Goal: Information Seeking & Learning: Understand process/instructions

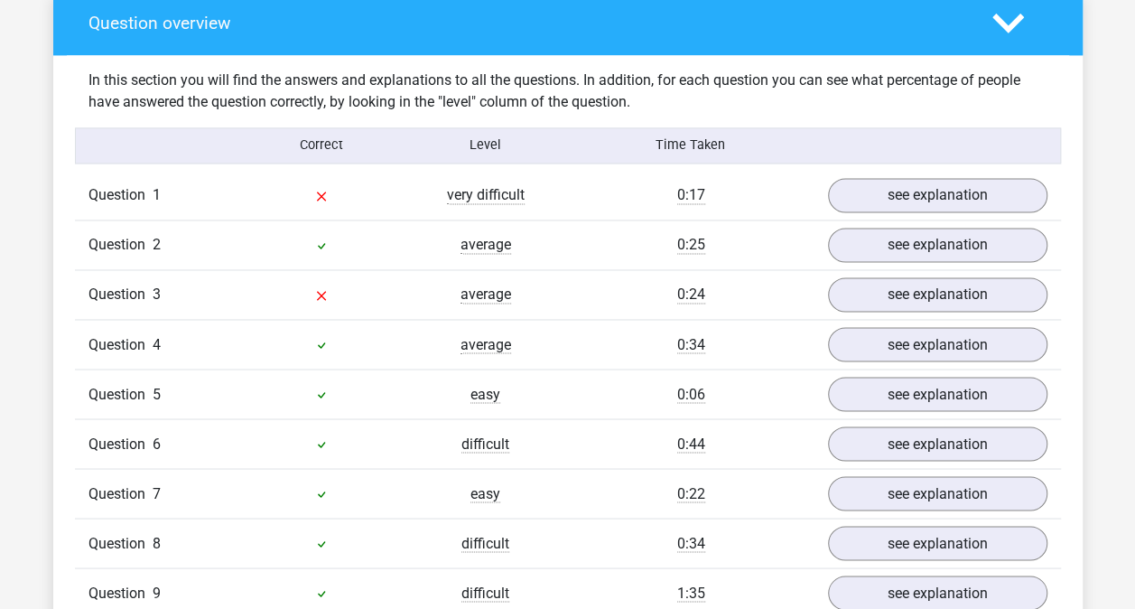
scroll to position [1469, 0]
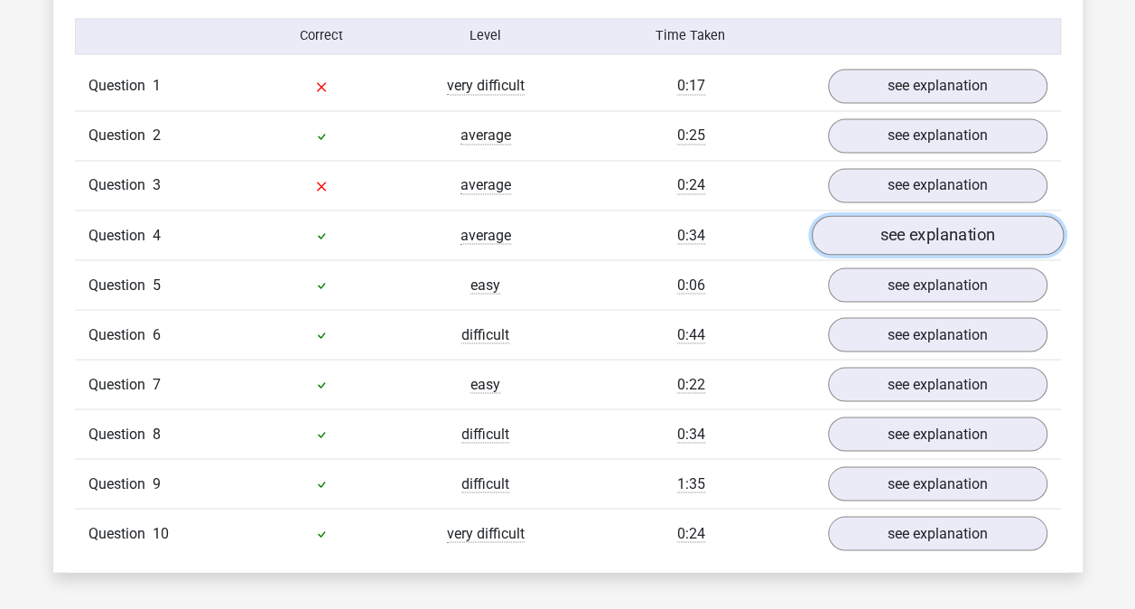
click at [964, 220] on link "see explanation" at bounding box center [937, 235] width 252 height 40
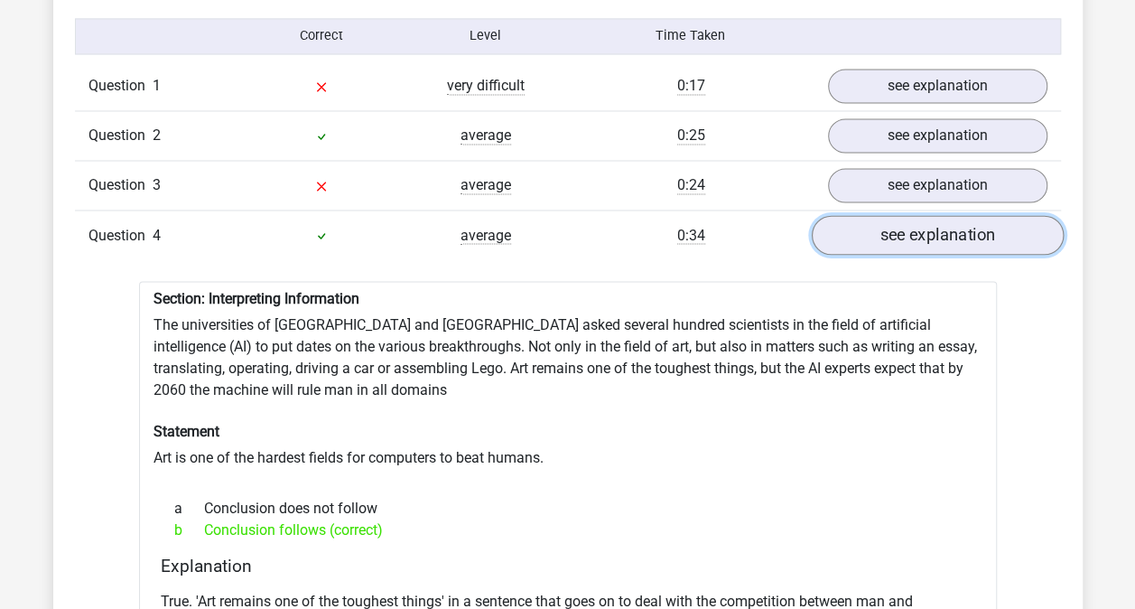
click at [964, 220] on link "see explanation" at bounding box center [937, 235] width 252 height 40
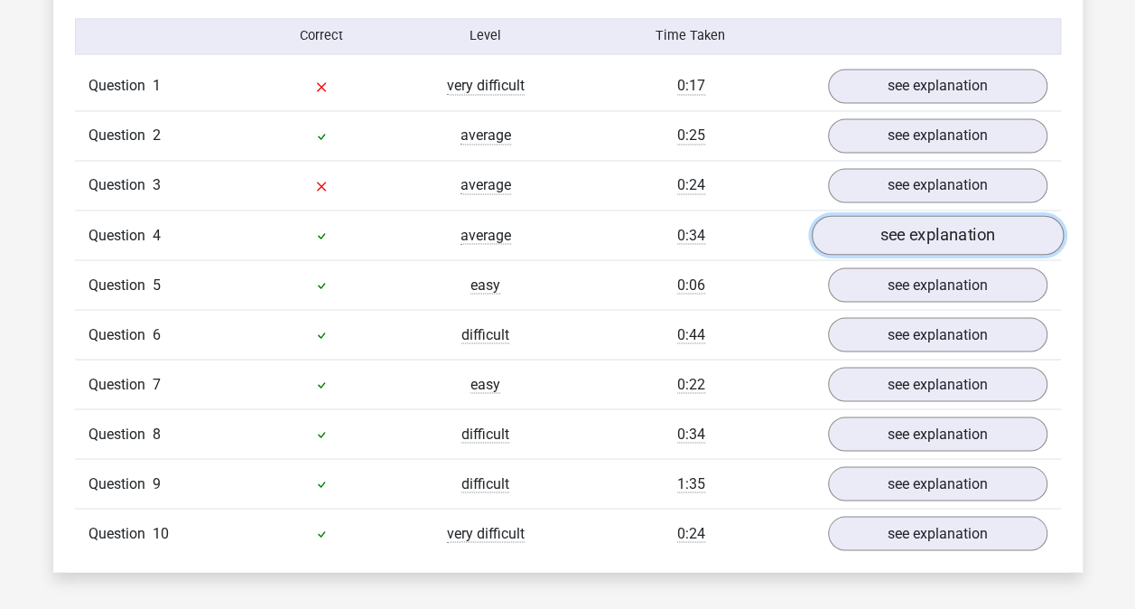
click at [964, 220] on link "see explanation" at bounding box center [937, 235] width 252 height 40
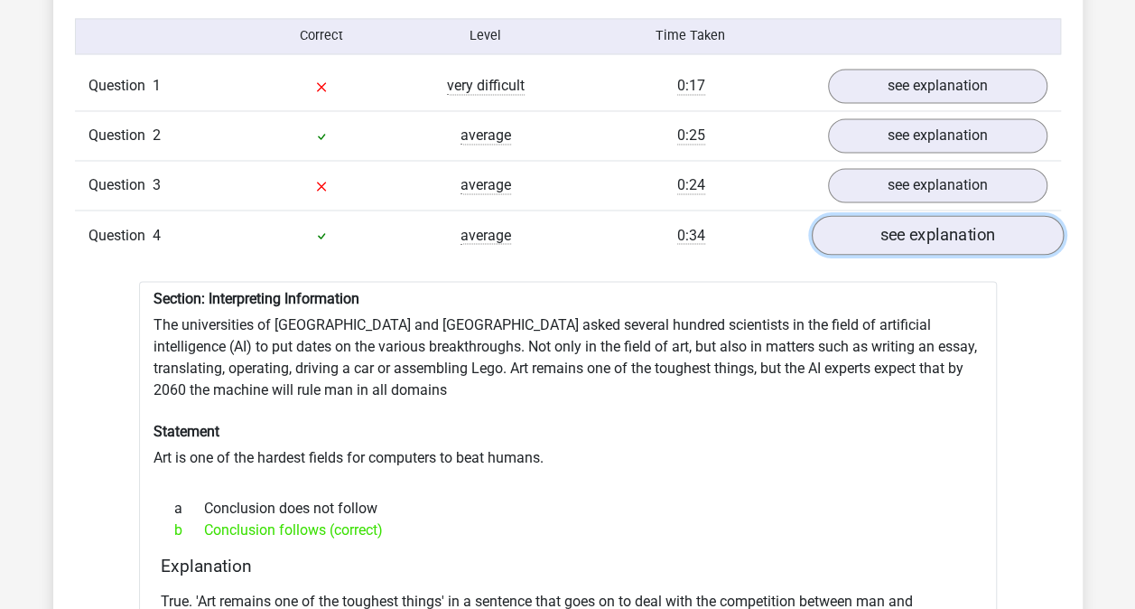
click at [964, 220] on link "see explanation" at bounding box center [937, 235] width 252 height 40
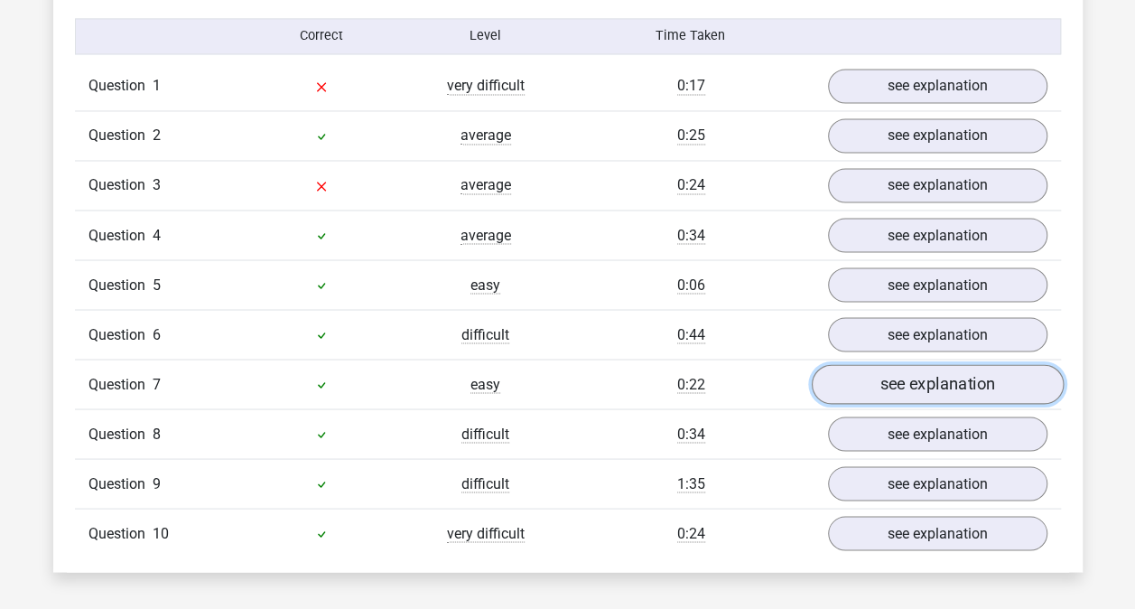
click at [946, 376] on link "see explanation" at bounding box center [937, 384] width 252 height 40
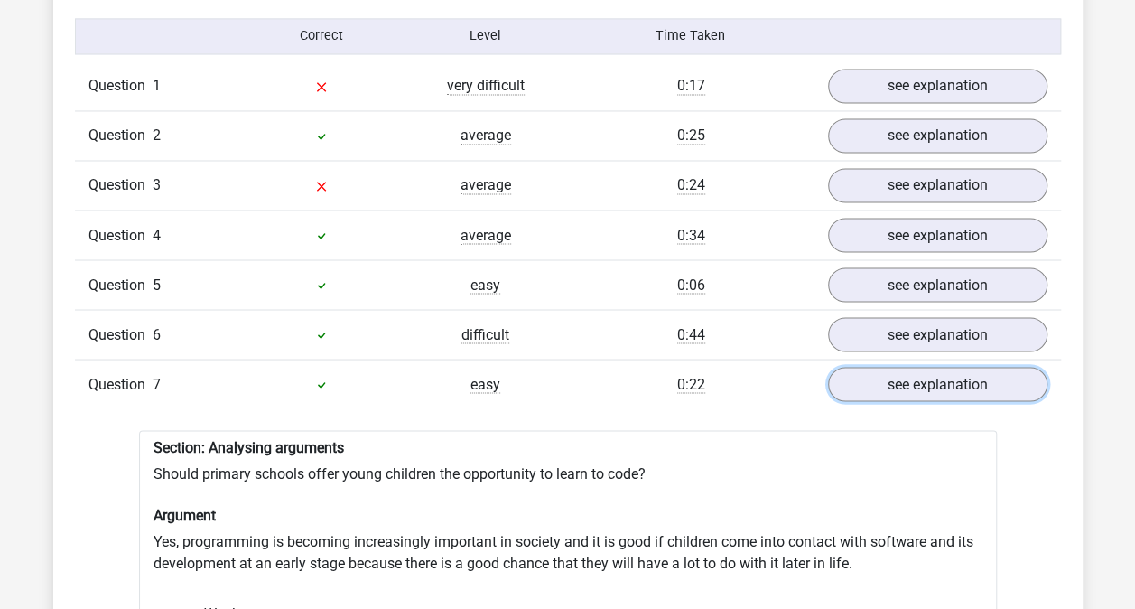
scroll to position [1612, 0]
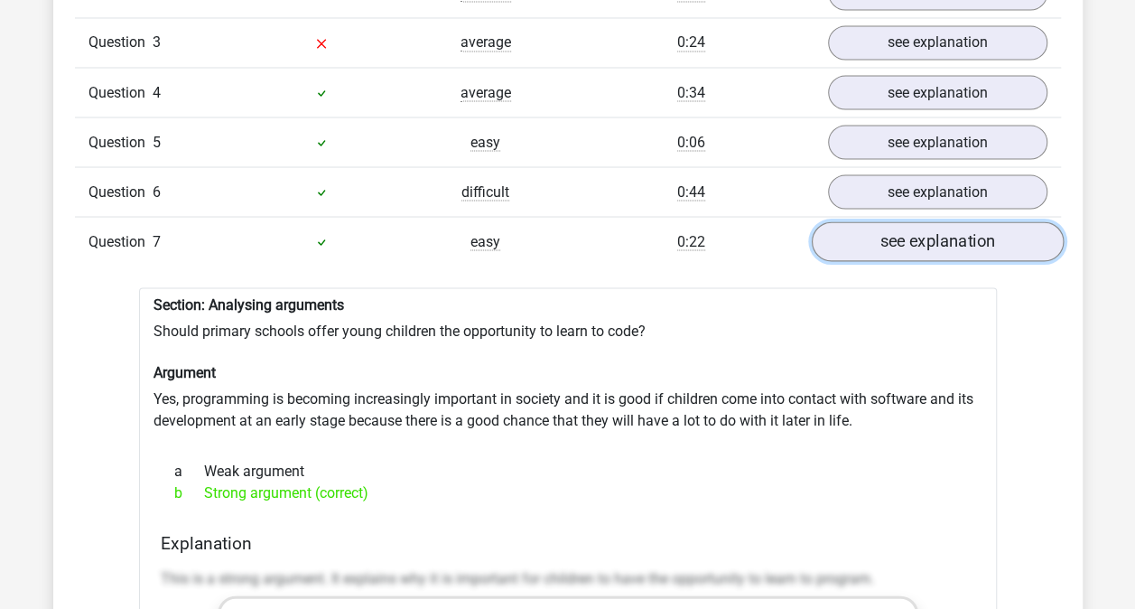
click at [955, 236] on link "see explanation" at bounding box center [937, 241] width 252 height 40
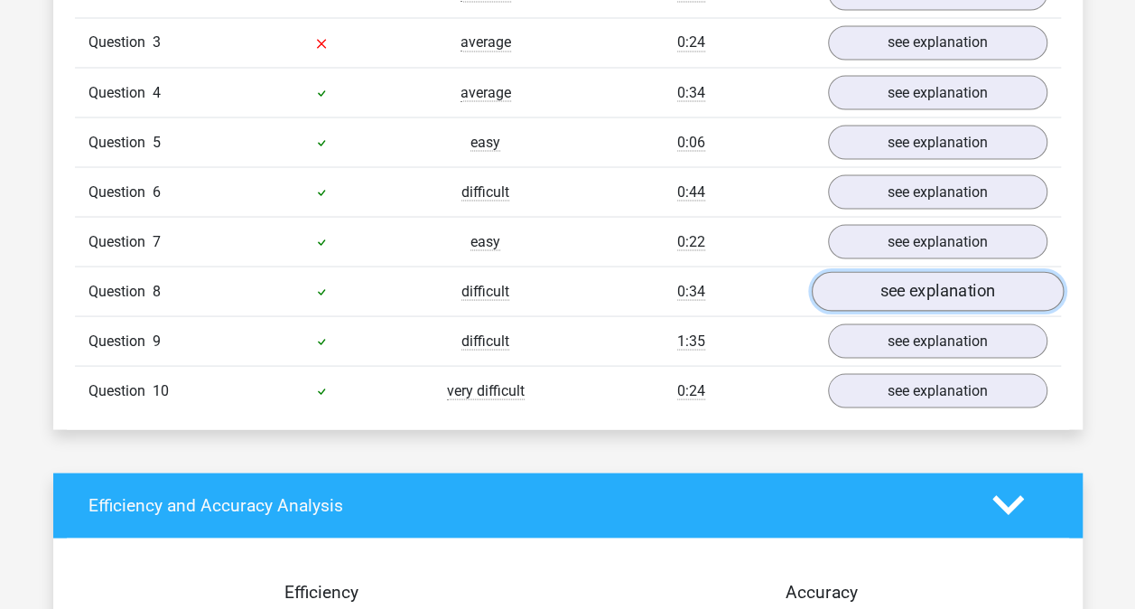
click at [921, 280] on link "see explanation" at bounding box center [937, 291] width 252 height 40
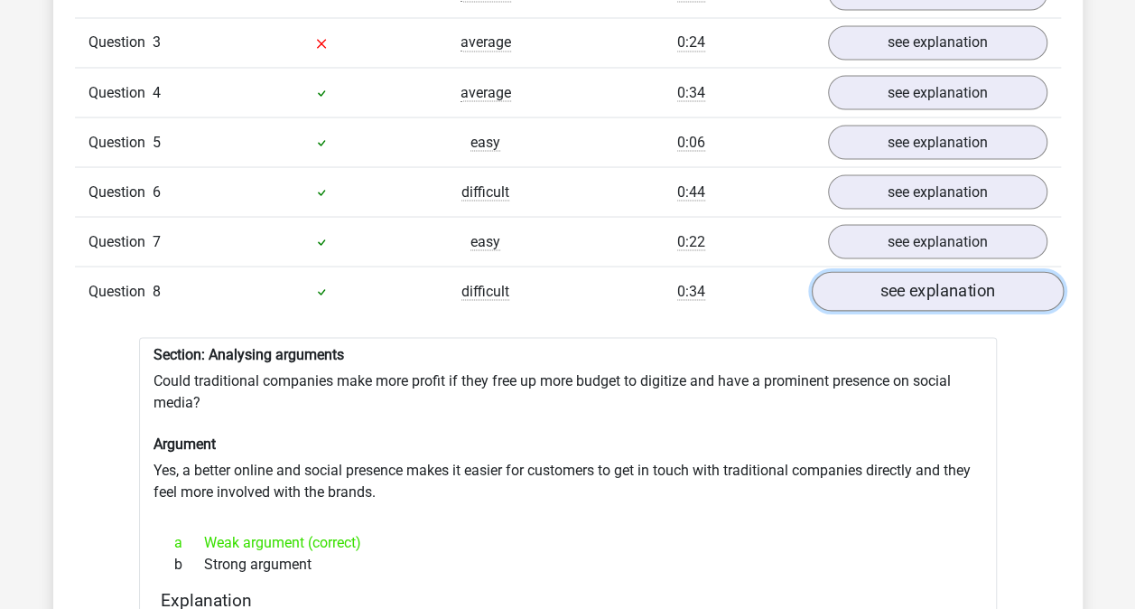
click at [921, 280] on link "see explanation" at bounding box center [937, 291] width 252 height 40
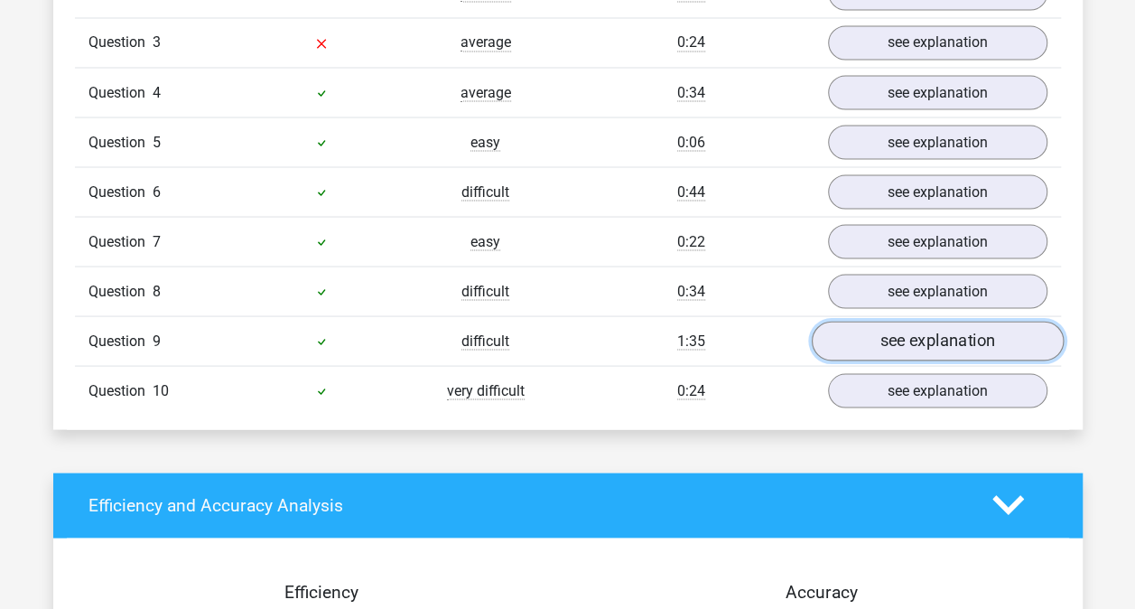
click at [889, 321] on link "see explanation" at bounding box center [937, 341] width 252 height 40
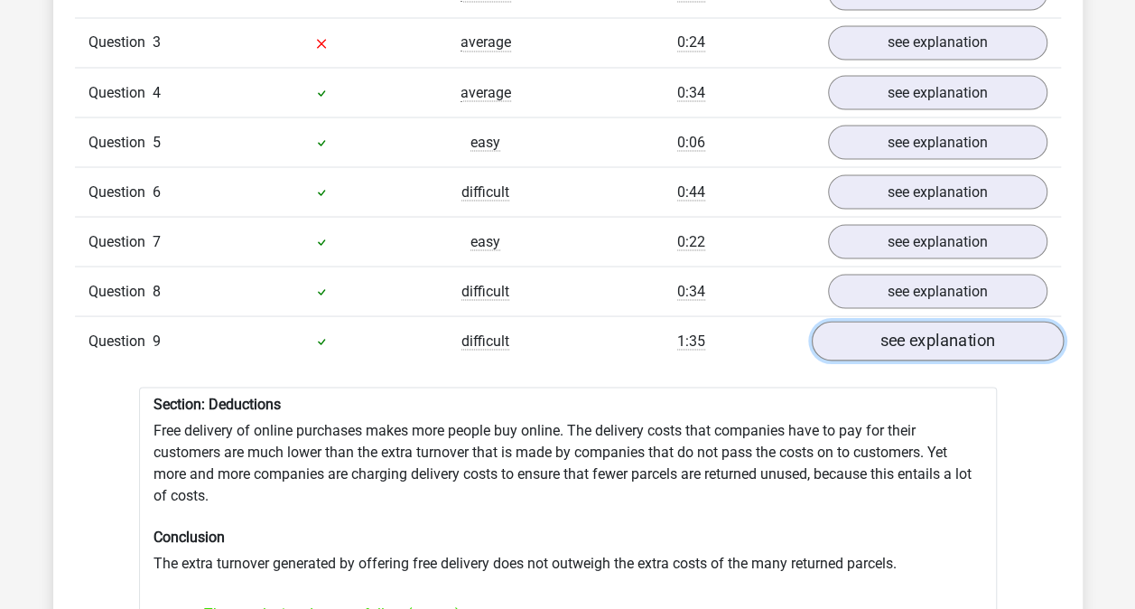
click at [889, 321] on link "see explanation" at bounding box center [937, 341] width 252 height 40
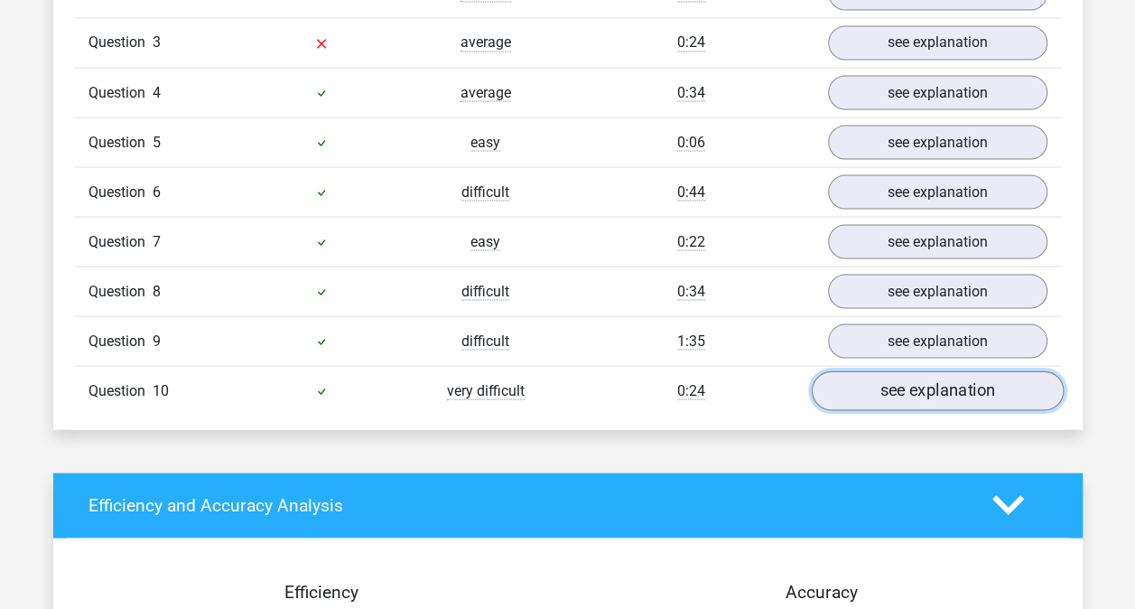
click at [871, 370] on link "see explanation" at bounding box center [937, 390] width 252 height 40
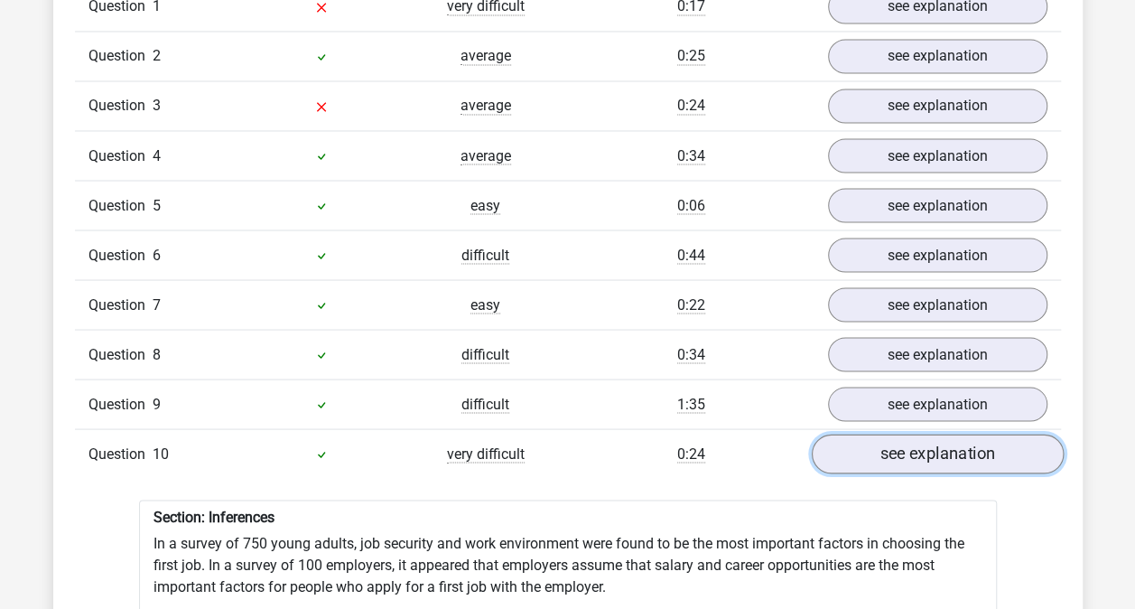
click at [860, 437] on link "see explanation" at bounding box center [937, 453] width 252 height 40
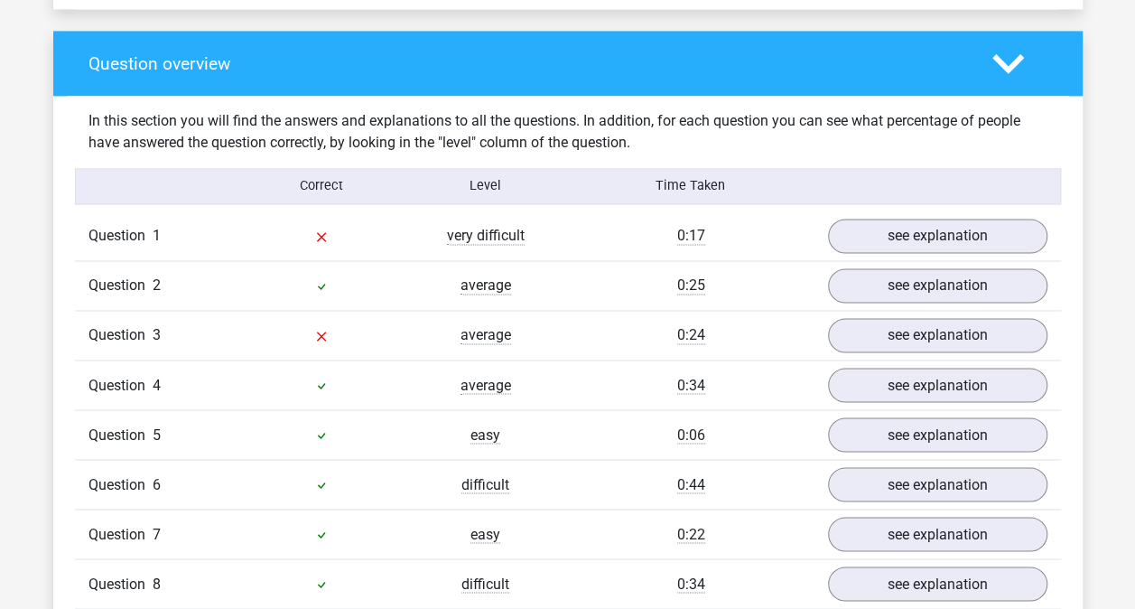
scroll to position [1318, 0]
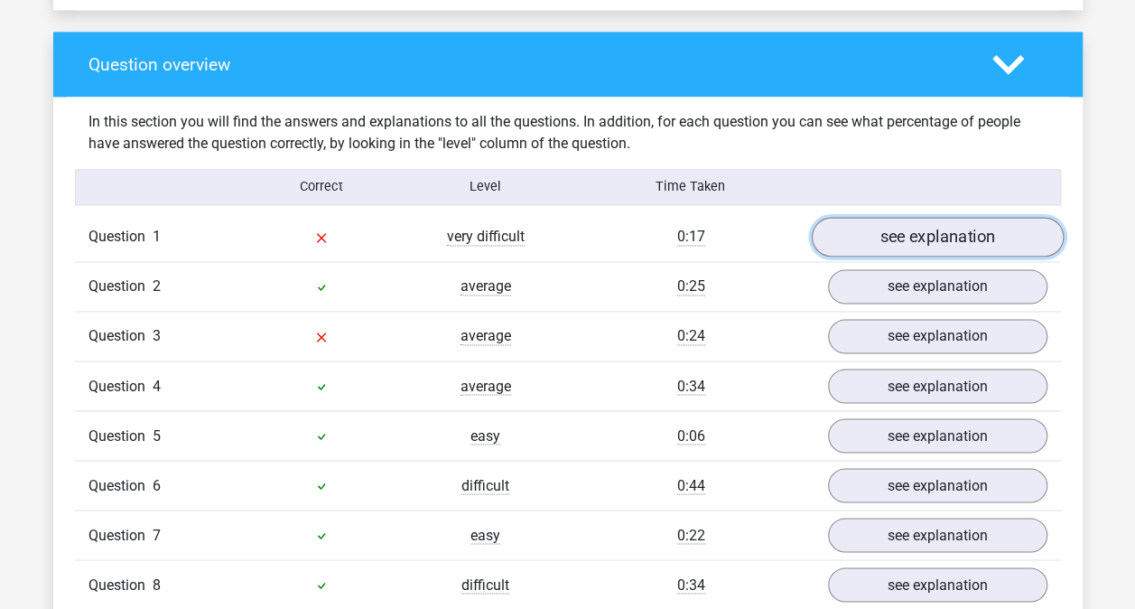
click at [917, 217] on link "see explanation" at bounding box center [937, 237] width 252 height 40
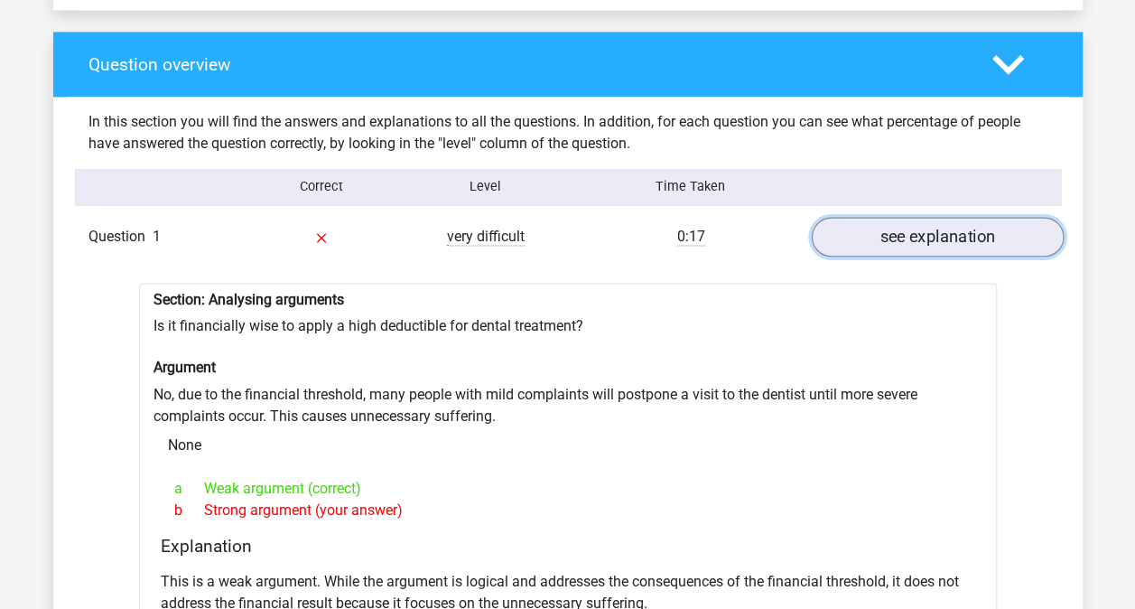
click at [917, 217] on link "see explanation" at bounding box center [937, 237] width 252 height 40
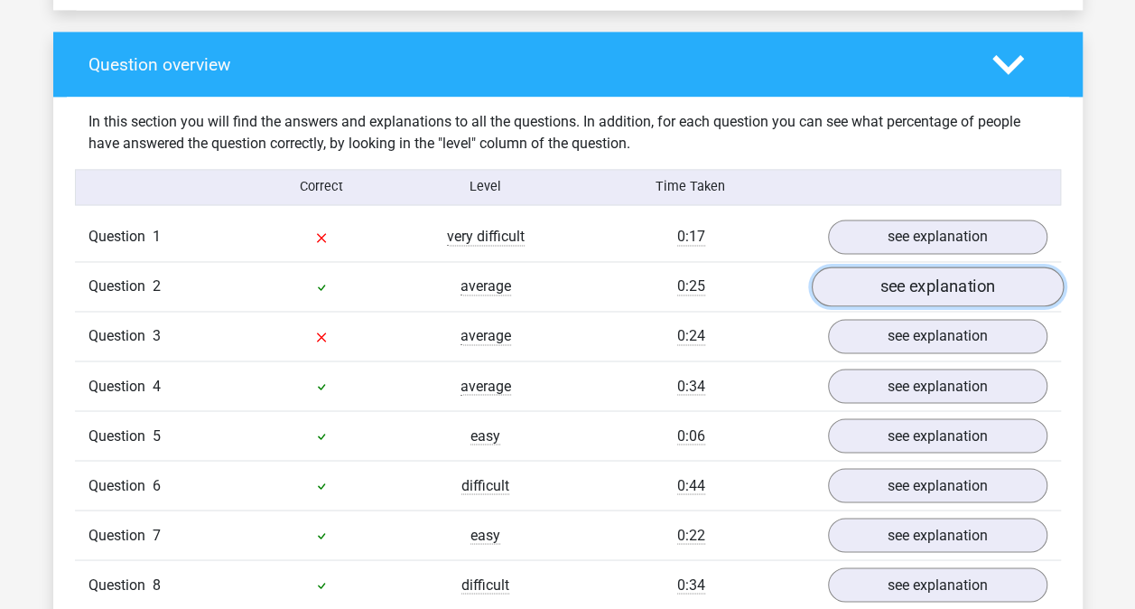
click at [881, 280] on link "see explanation" at bounding box center [937, 286] width 252 height 40
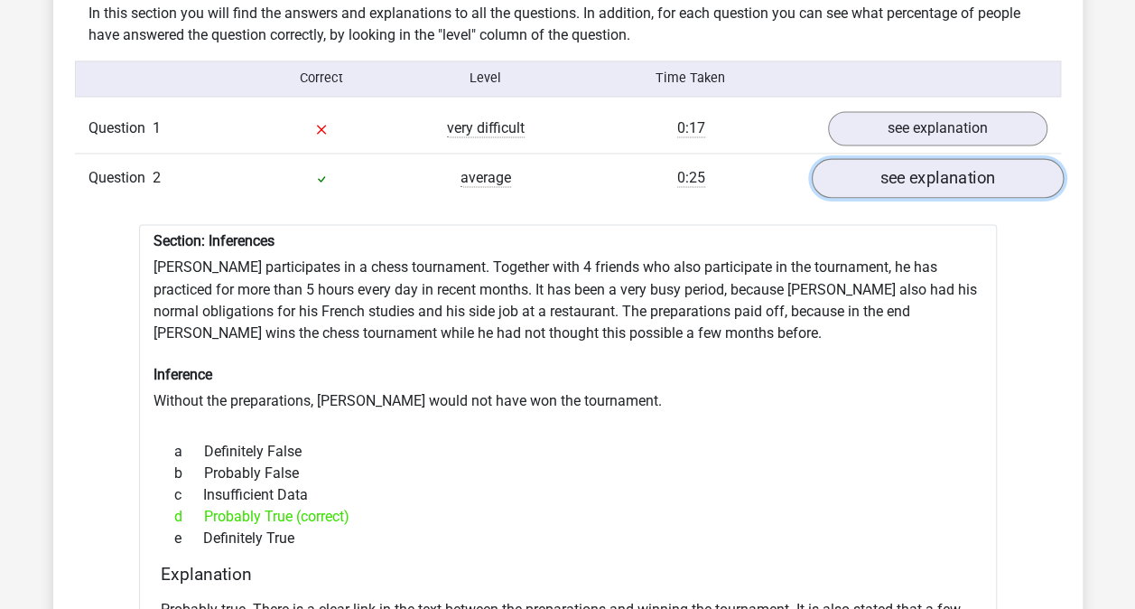
scroll to position [1416, 0]
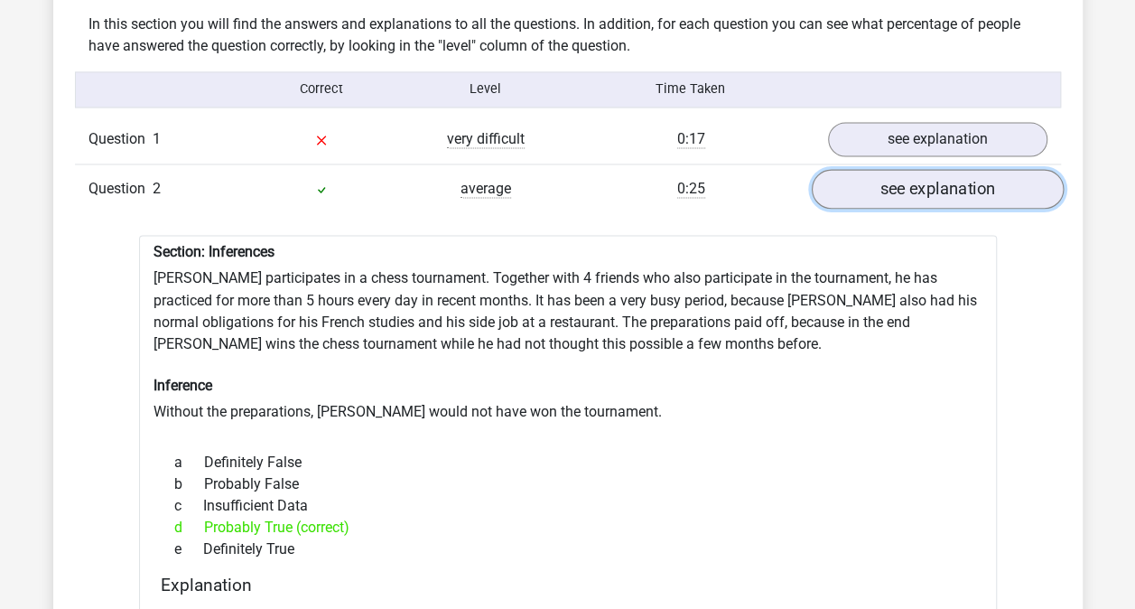
click at [906, 184] on link "see explanation" at bounding box center [937, 189] width 252 height 40
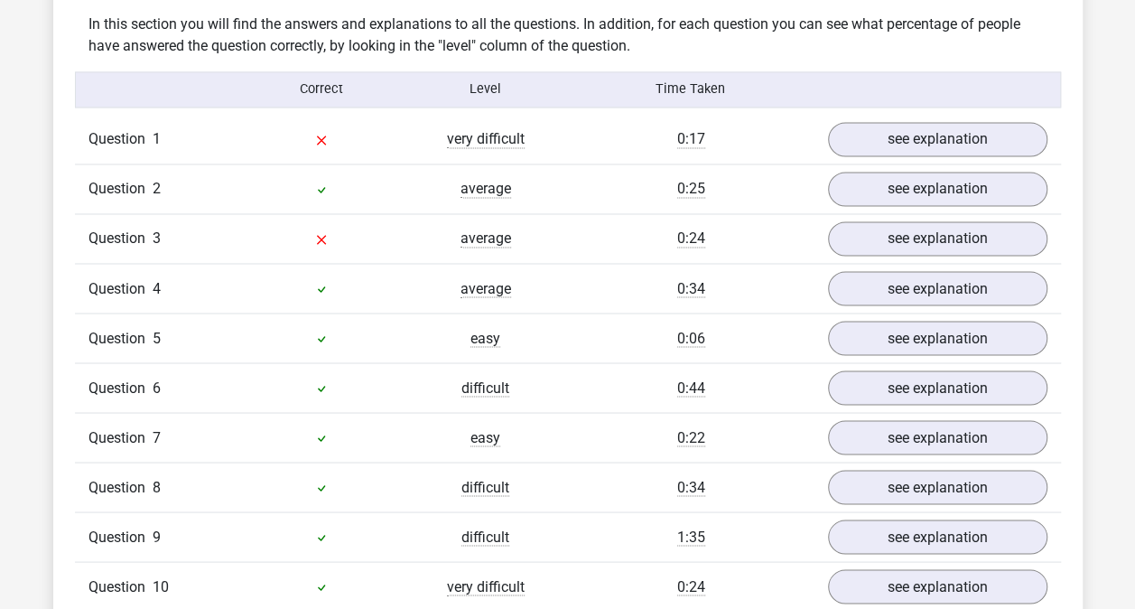
click at [867, 243] on div "Question 3 average 0:24 see explanation" at bounding box center [568, 238] width 986 height 50
click at [872, 239] on div "Question 3 average 0:24 see explanation" at bounding box center [568, 238] width 986 height 50
click at [887, 228] on link "see explanation" at bounding box center [937, 239] width 252 height 40
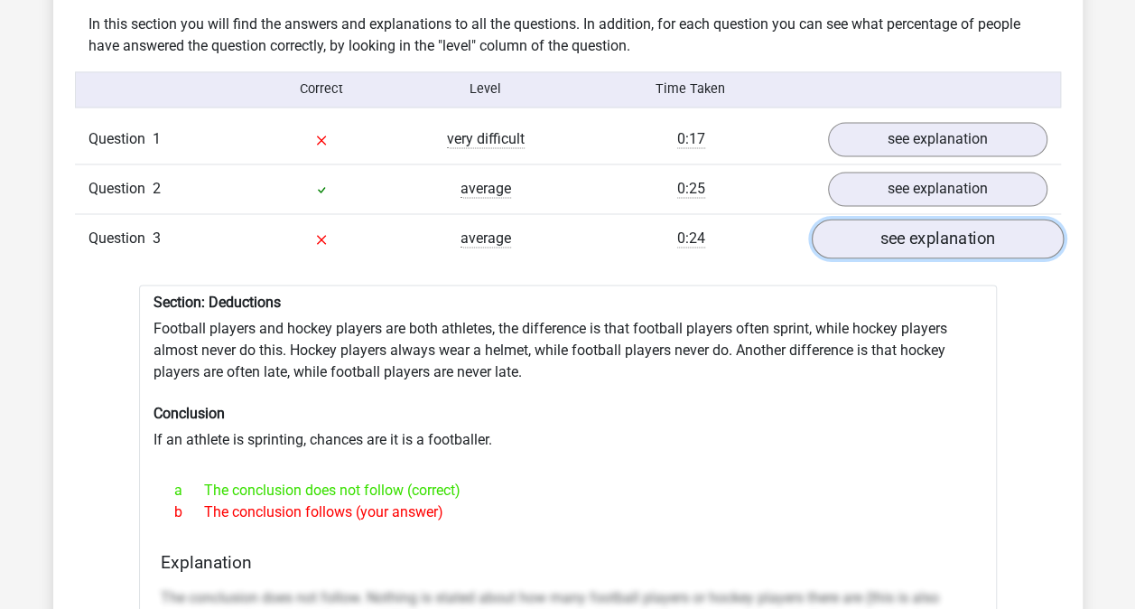
click at [887, 228] on link "see explanation" at bounding box center [937, 239] width 252 height 40
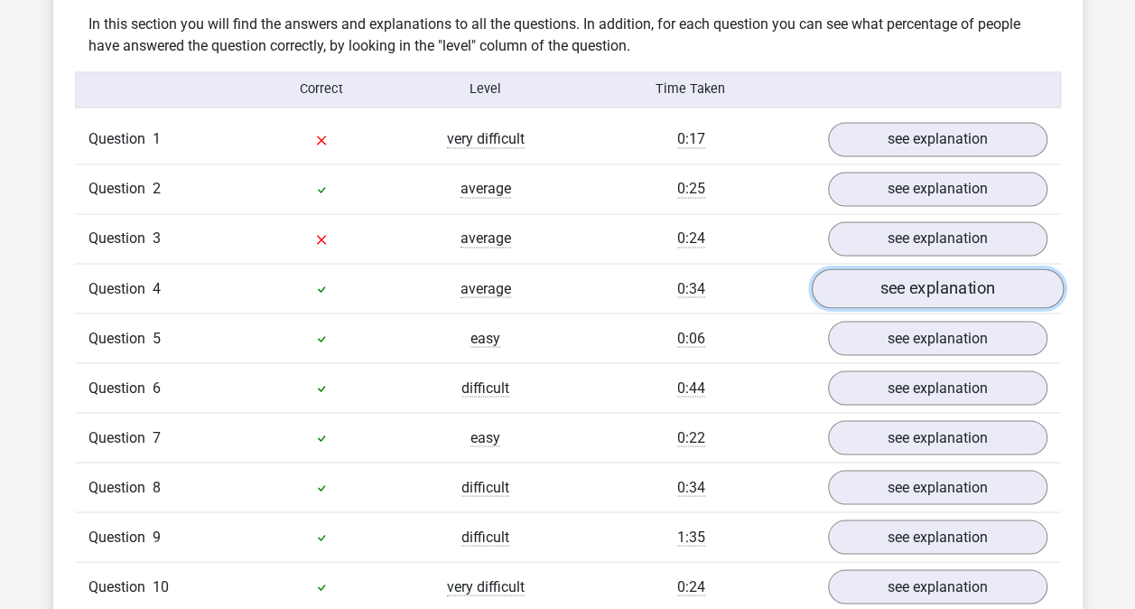
click at [878, 275] on link "see explanation" at bounding box center [937, 288] width 252 height 40
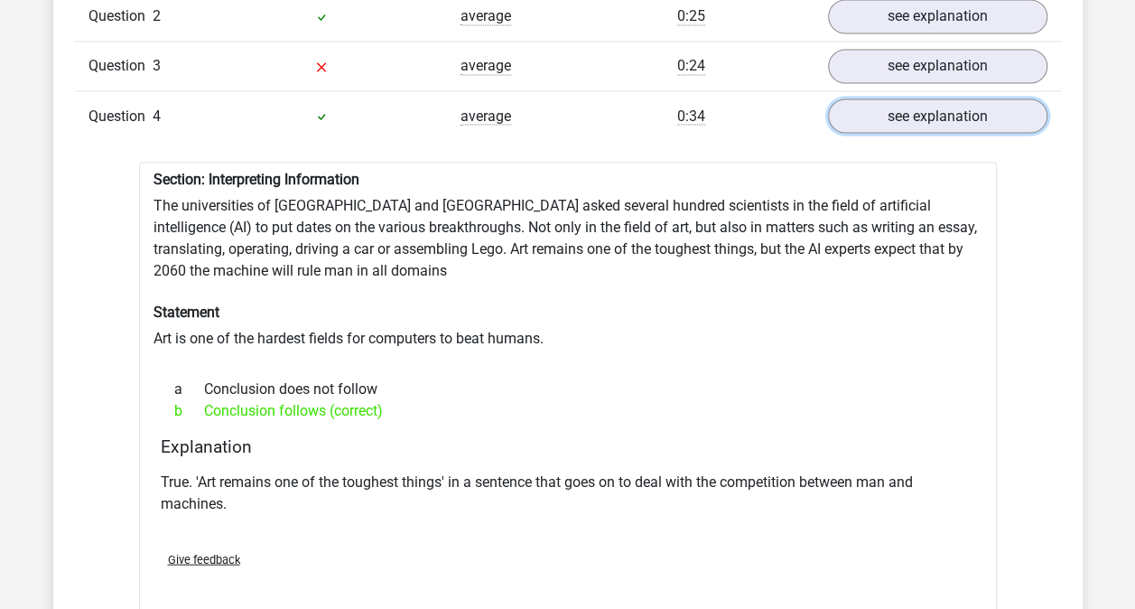
scroll to position [1630, 0]
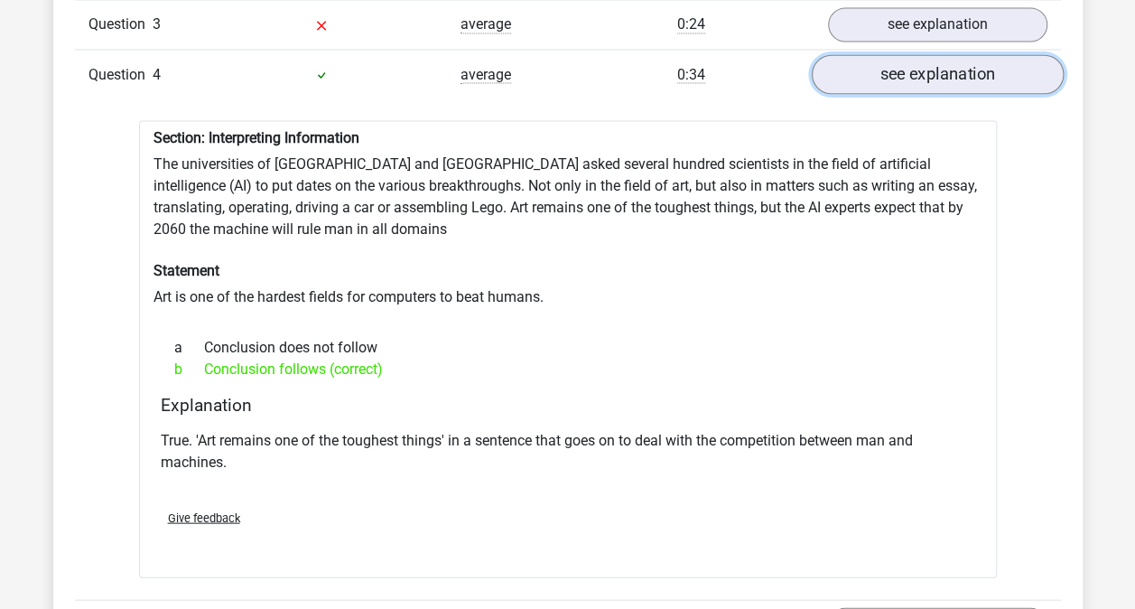
click at [962, 65] on link "see explanation" at bounding box center [937, 74] width 252 height 40
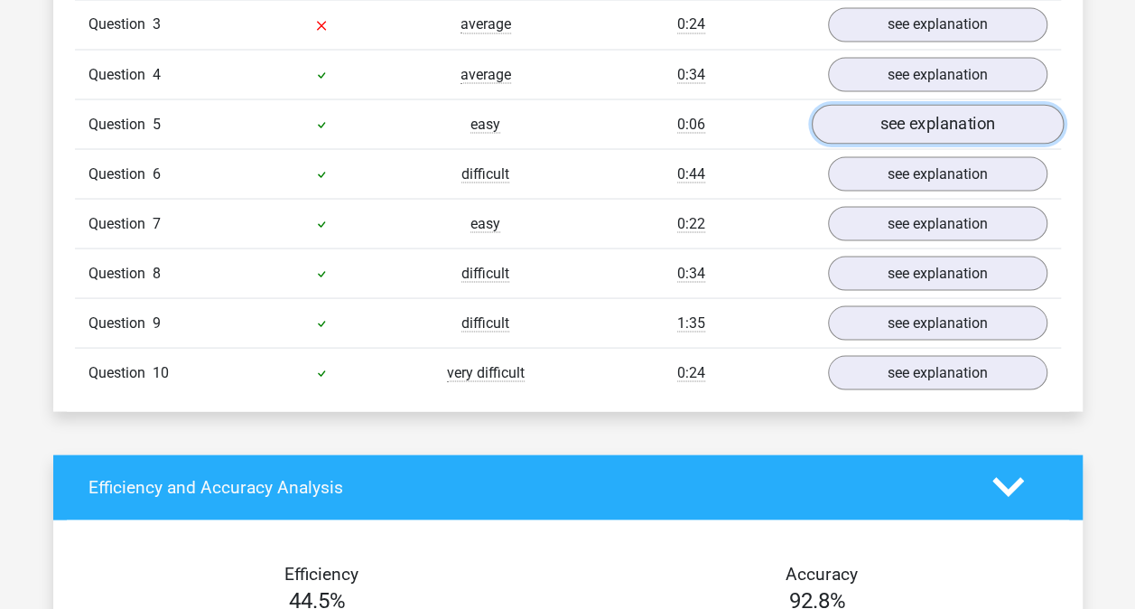
click at [935, 104] on link "see explanation" at bounding box center [937, 124] width 252 height 40
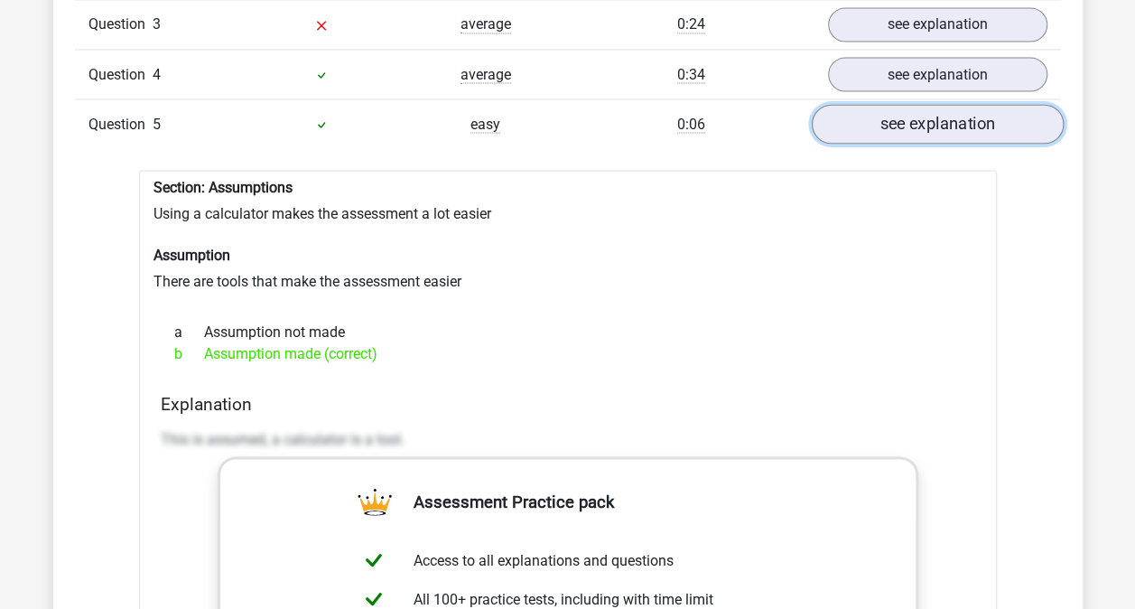
click at [935, 104] on link "see explanation" at bounding box center [937, 124] width 252 height 40
